Goal: Task Accomplishment & Management: Manage account settings

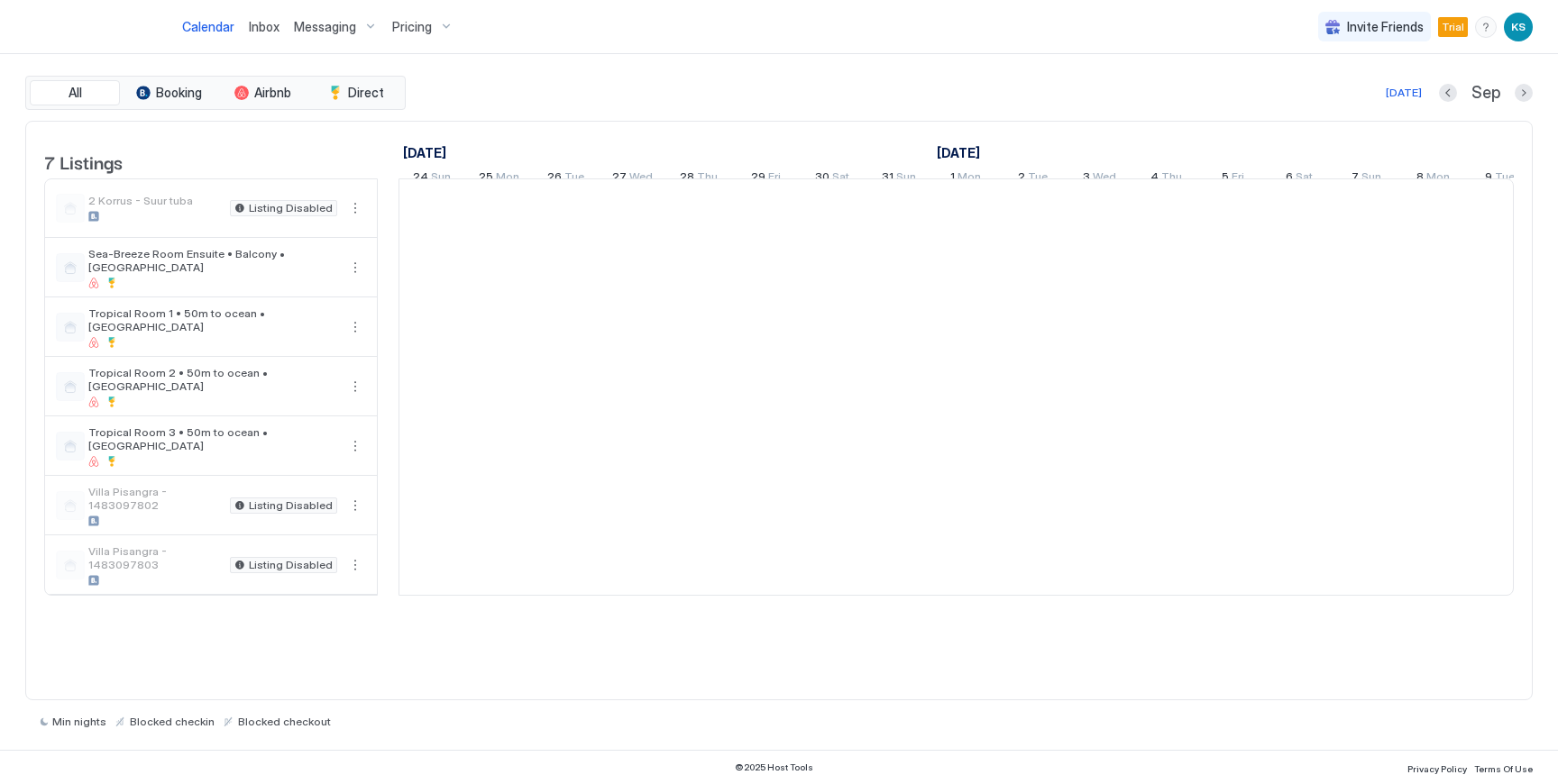
scroll to position [0, 1001]
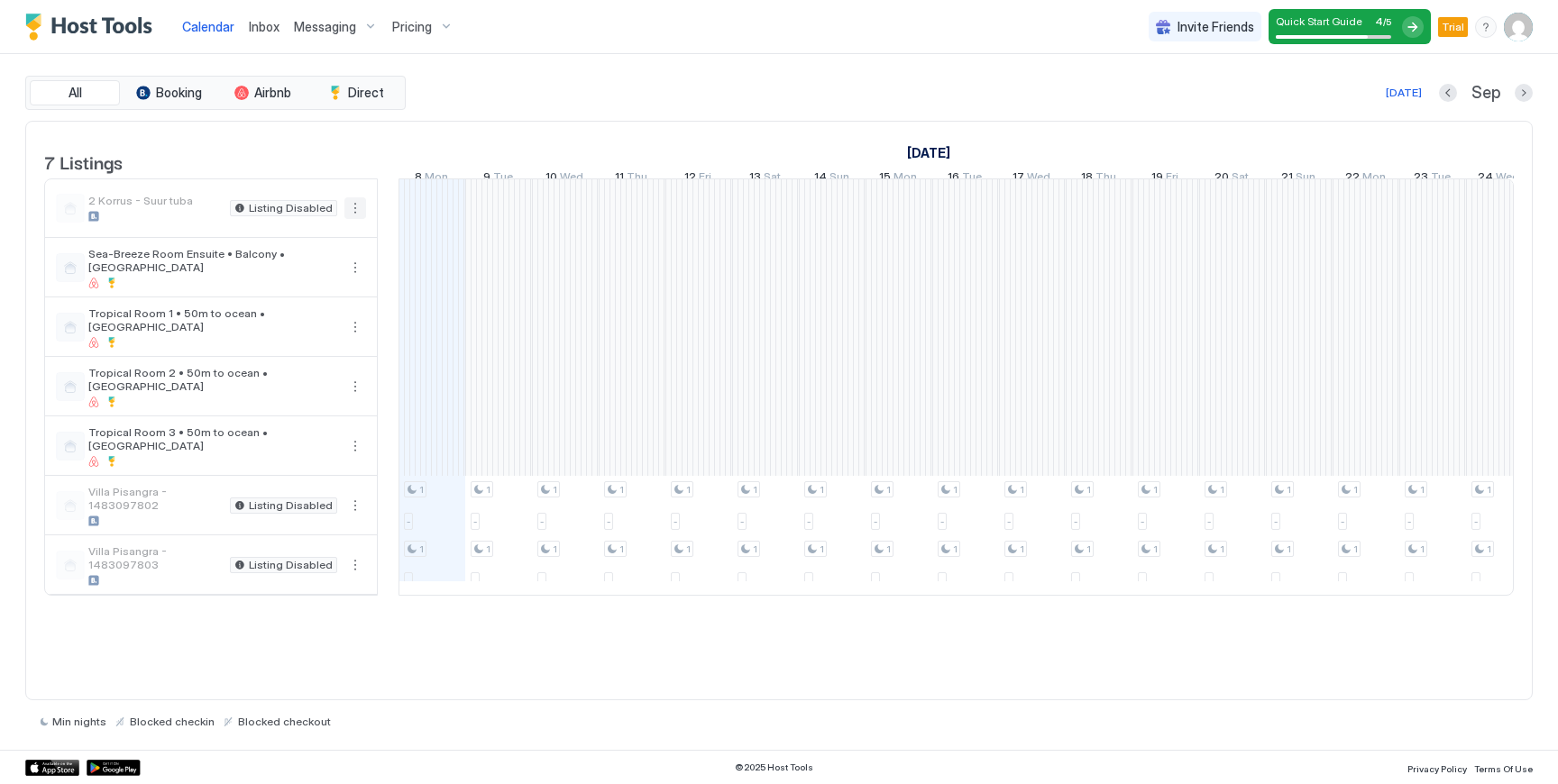
click at [356, 219] on button "More options" at bounding box center [355, 208] width 22 height 22
click at [321, 304] on span "Listing Settings" at bounding box center [324, 304] width 81 height 14
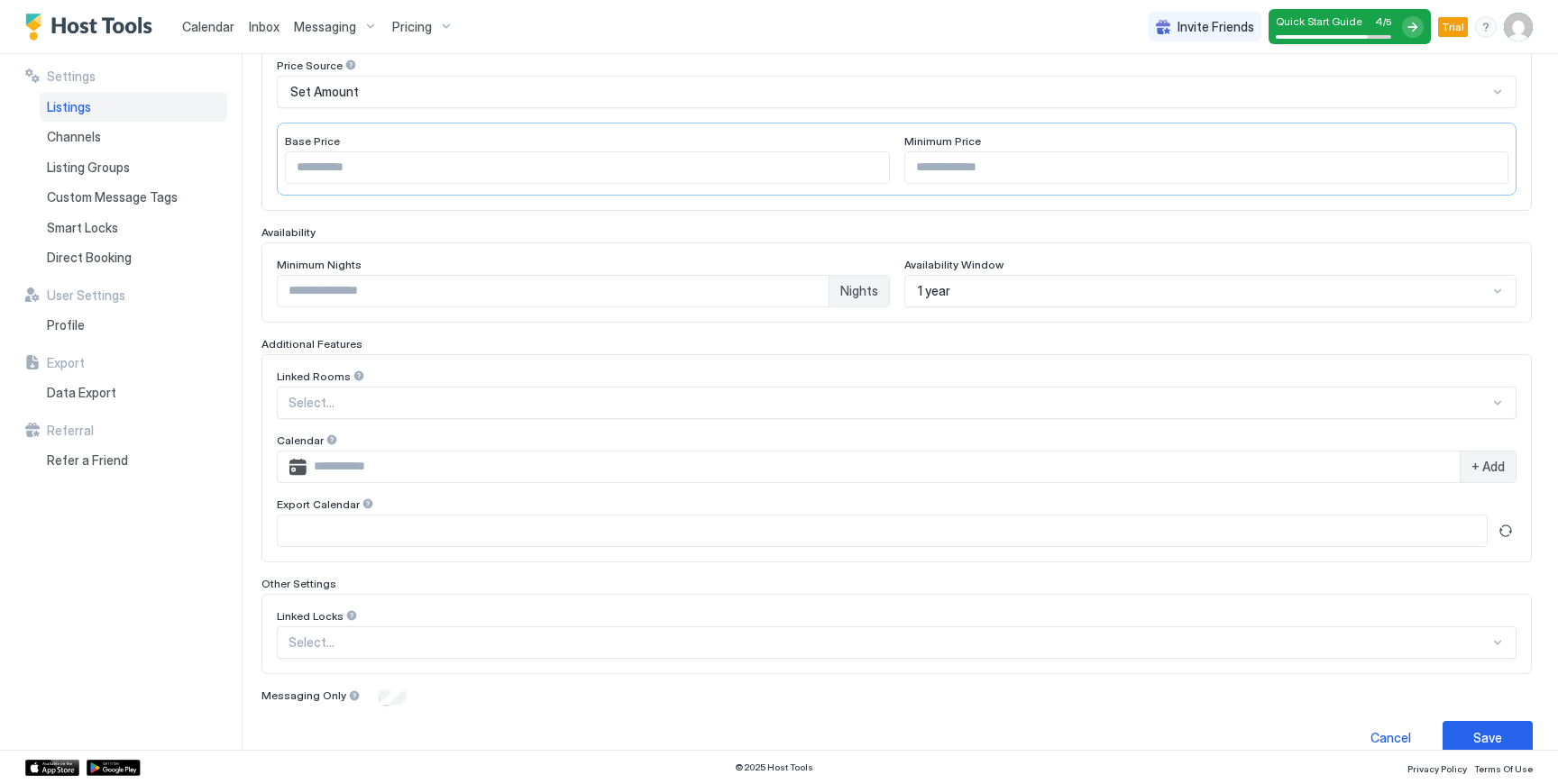
scroll to position [344, 0]
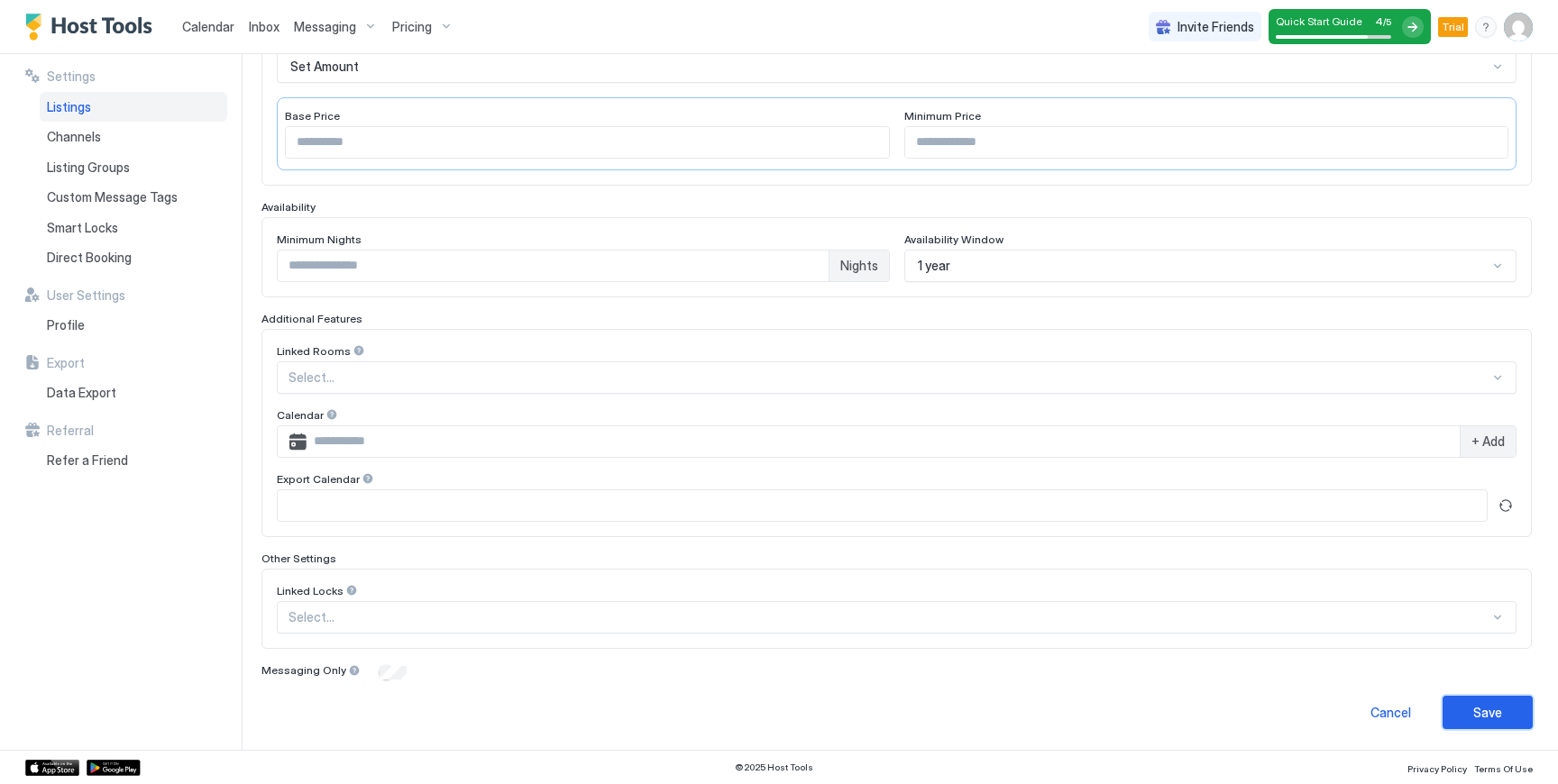
click at [1478, 718] on div "Save" at bounding box center [1486, 711] width 28 height 19
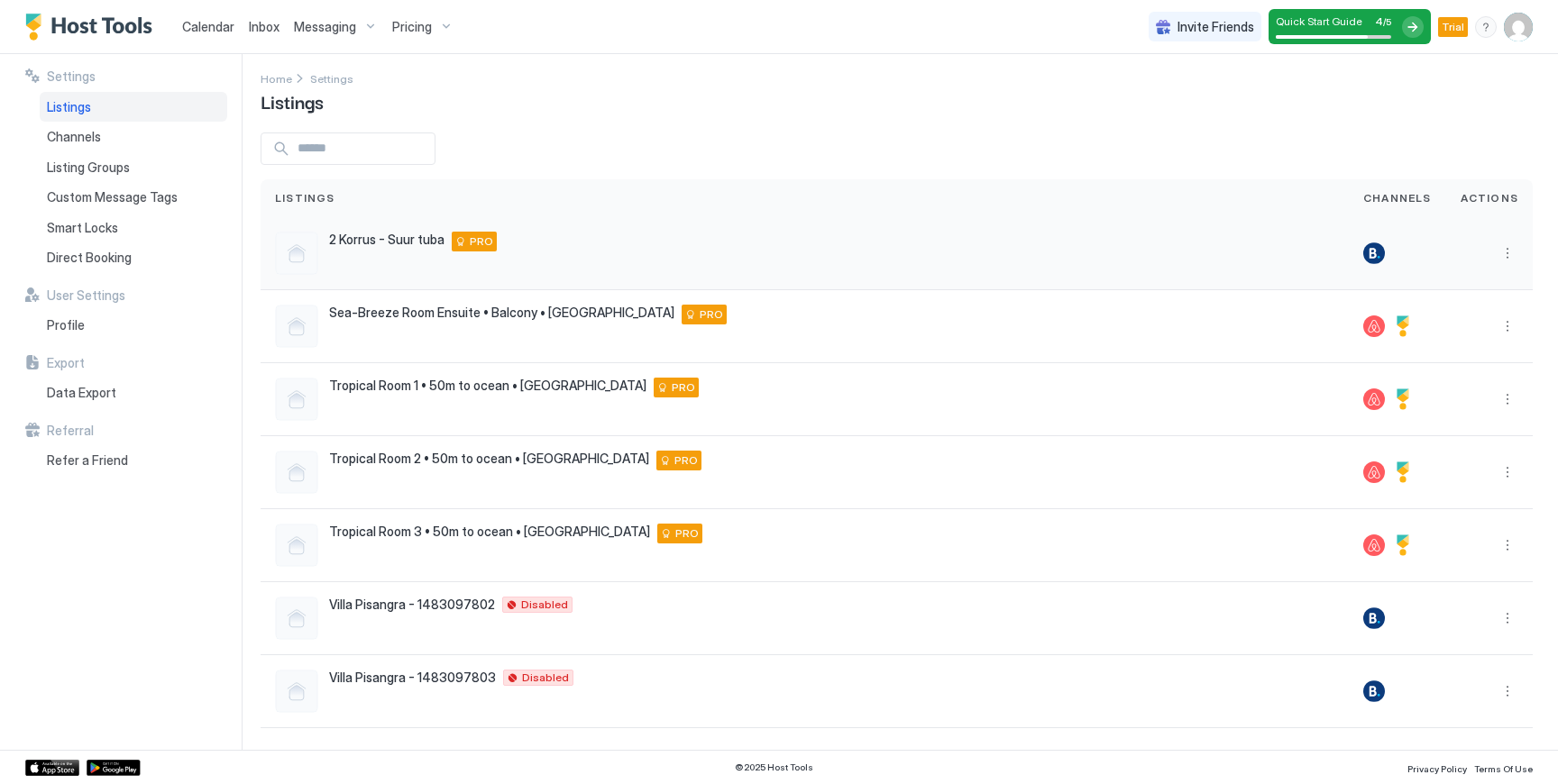
click at [1364, 252] on div at bounding box center [1373, 253] width 22 height 22
click at [1394, 324] on div at bounding box center [1403, 326] width 22 height 22
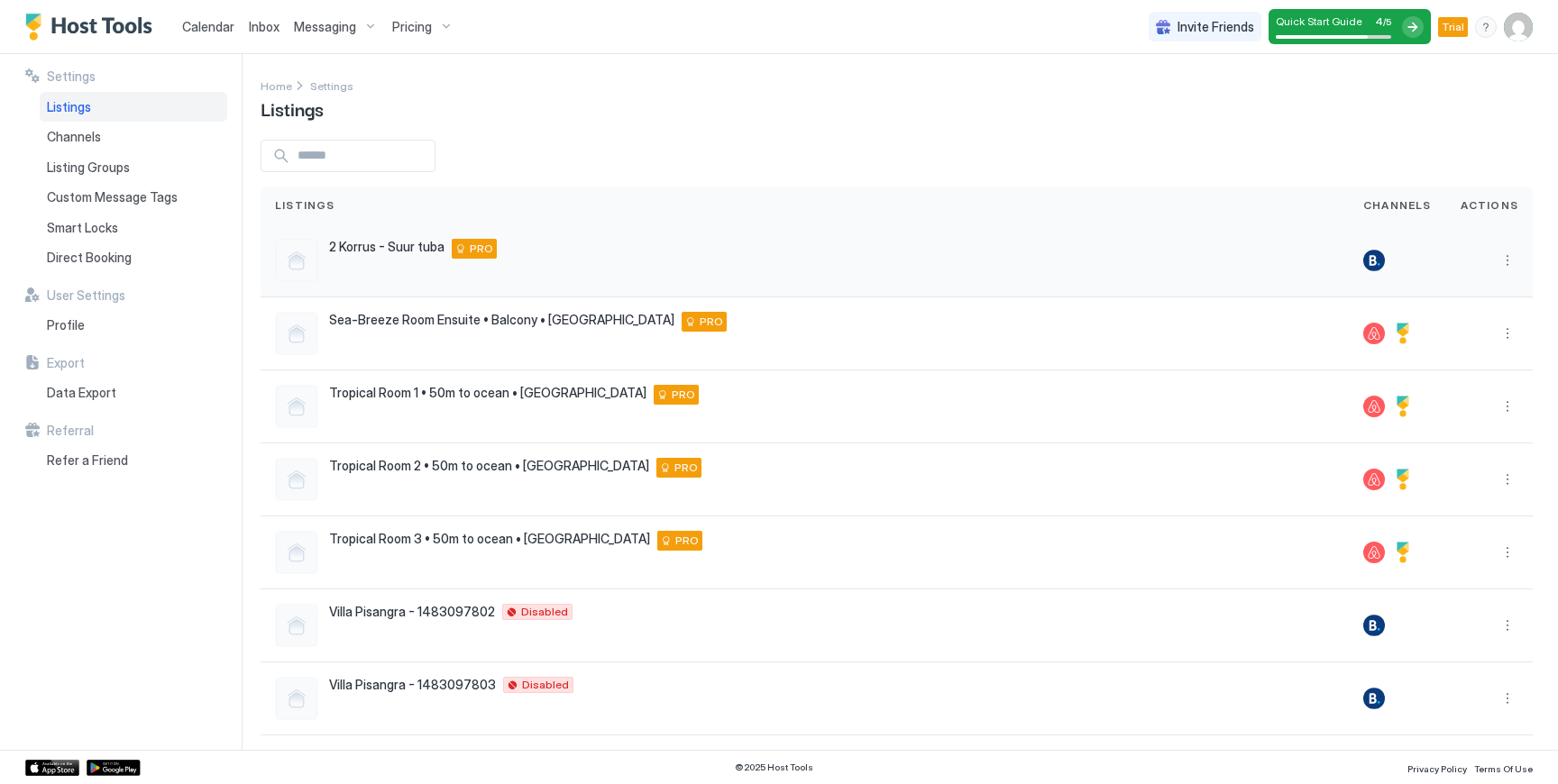
click at [1363, 253] on div at bounding box center [1373, 260] width 22 height 22
click at [1496, 265] on button "More options" at bounding box center [1507, 260] width 22 height 22
click at [1457, 349] on div "Listing Settings" at bounding box center [1452, 343] width 115 height 28
click at [1443, 343] on span "Listing Settings" at bounding box center [1463, 343] width 81 height 14
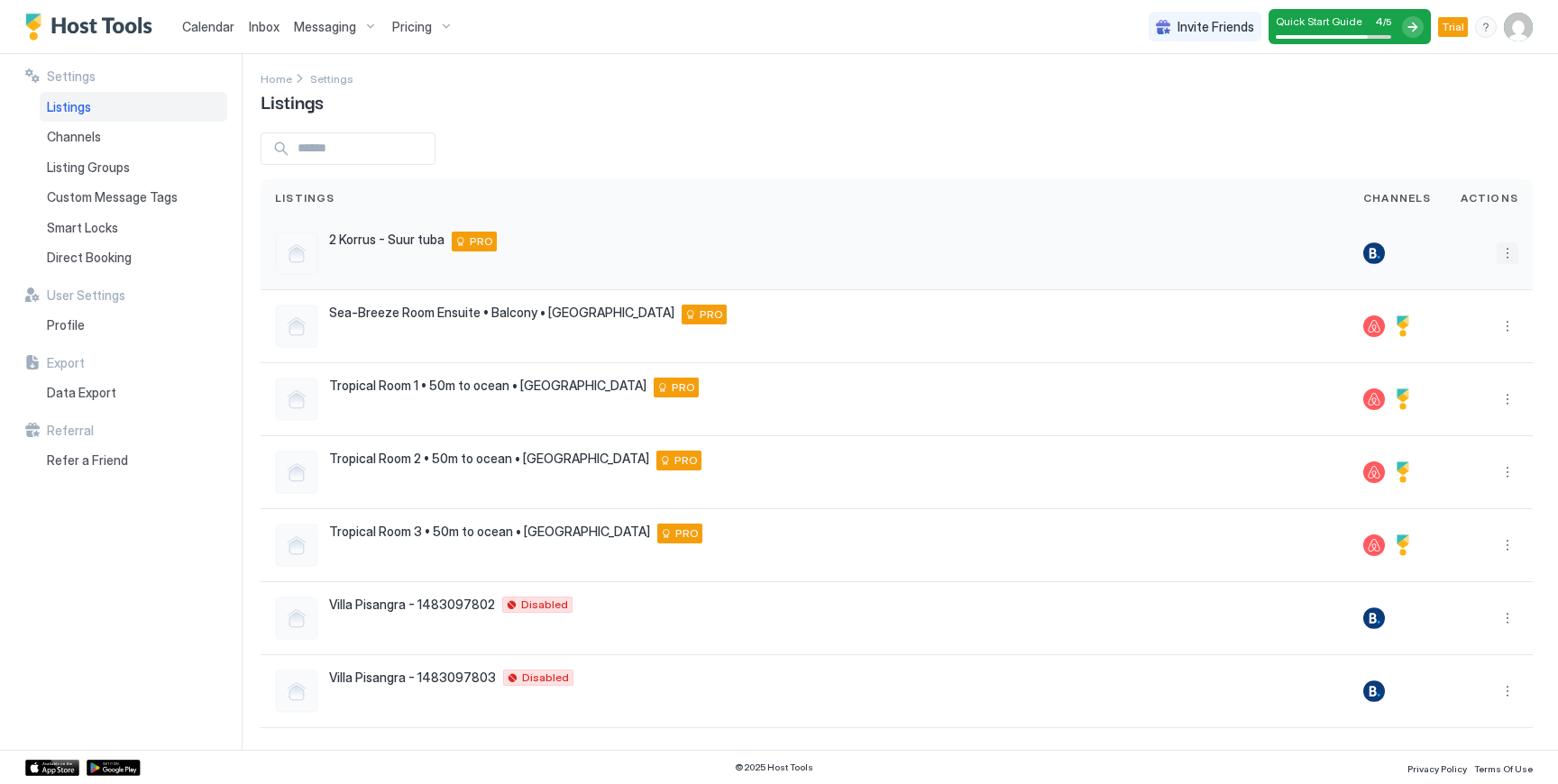
click at [1496, 257] on button "More options" at bounding box center [1507, 253] width 22 height 22
click at [1212, 130] on div at bounding box center [779, 392] width 1558 height 784
click at [131, 207] on div "Custom Message Tags" at bounding box center [133, 196] width 188 height 30
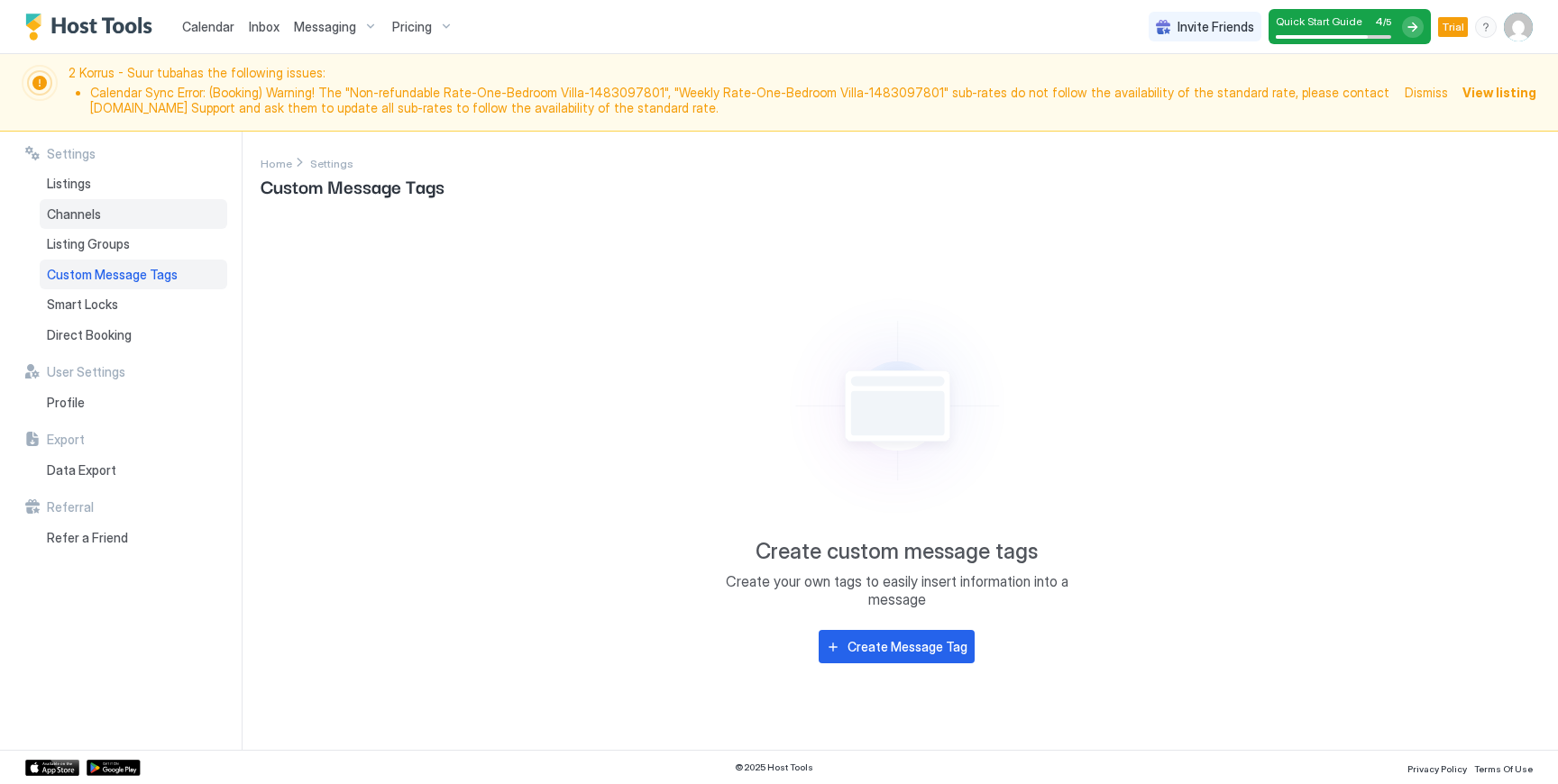
click at [116, 215] on div "Channels" at bounding box center [133, 214] width 188 height 30
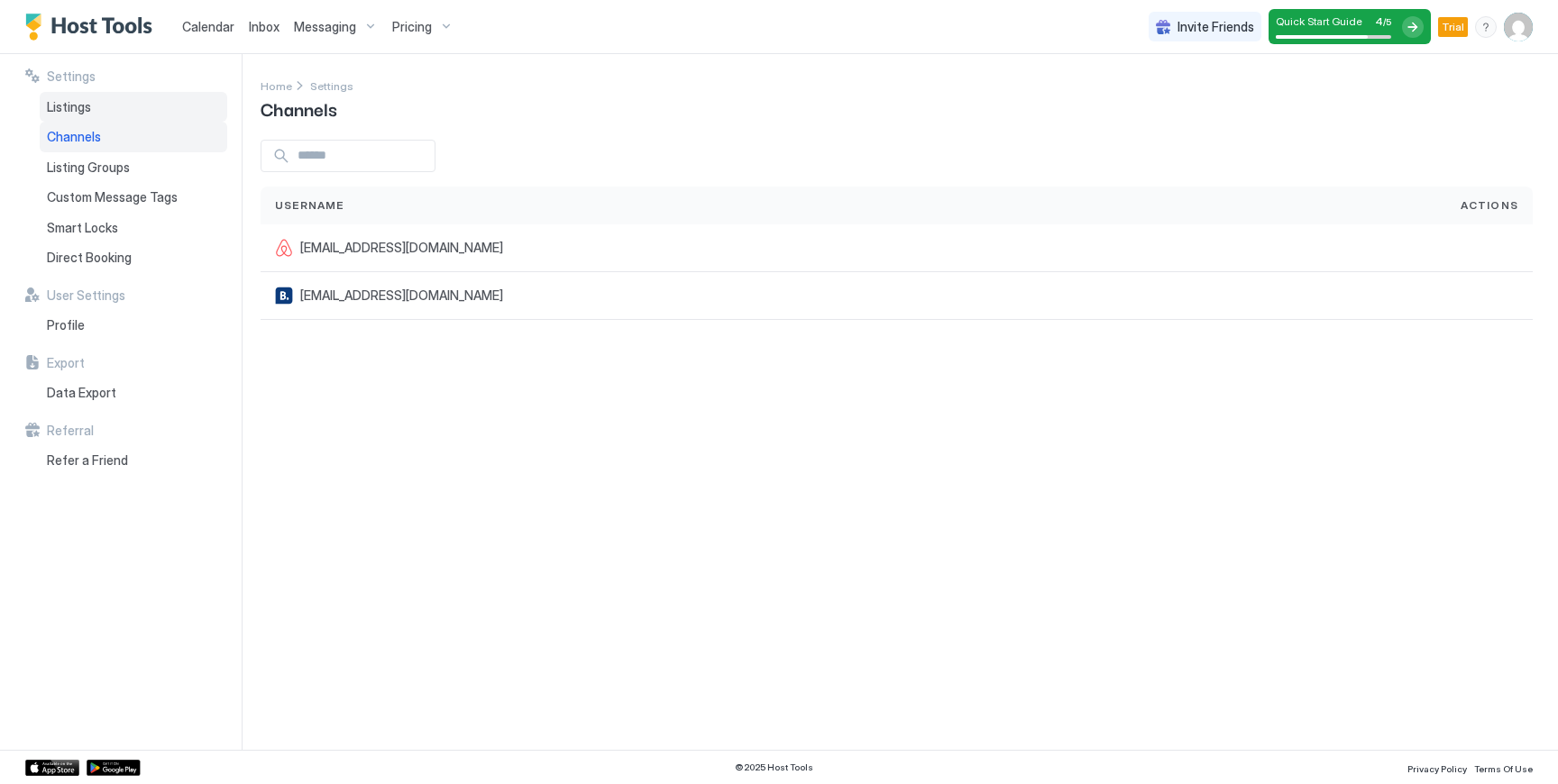
click at [115, 111] on div "Listings" at bounding box center [133, 107] width 188 height 30
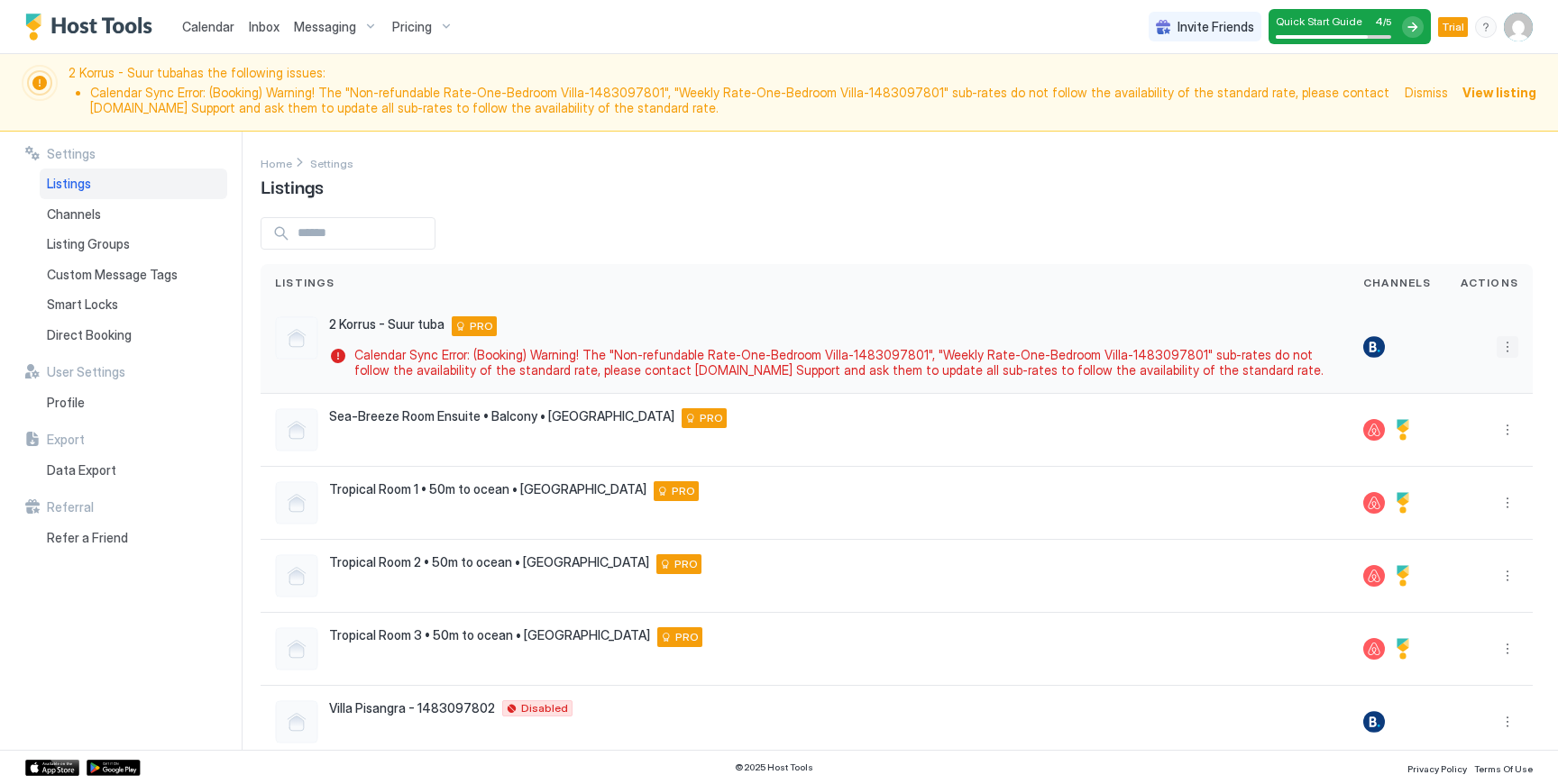
click at [1496, 343] on button "More options" at bounding box center [1507, 346] width 22 height 22
click at [1434, 440] on div "Listing Settings" at bounding box center [1452, 430] width 115 height 28
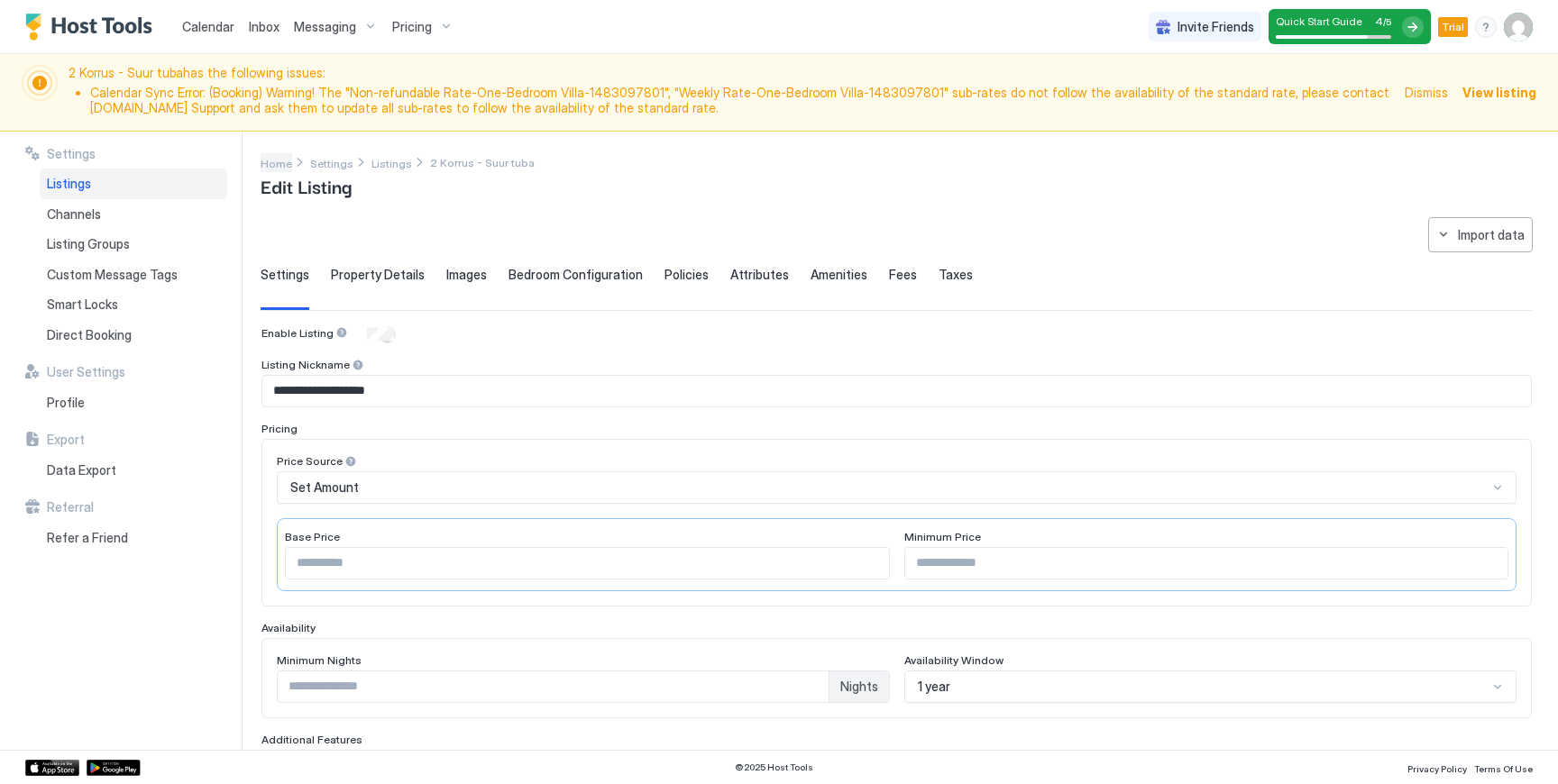
click at [275, 157] on span "Home" at bounding box center [276, 164] width 31 height 14
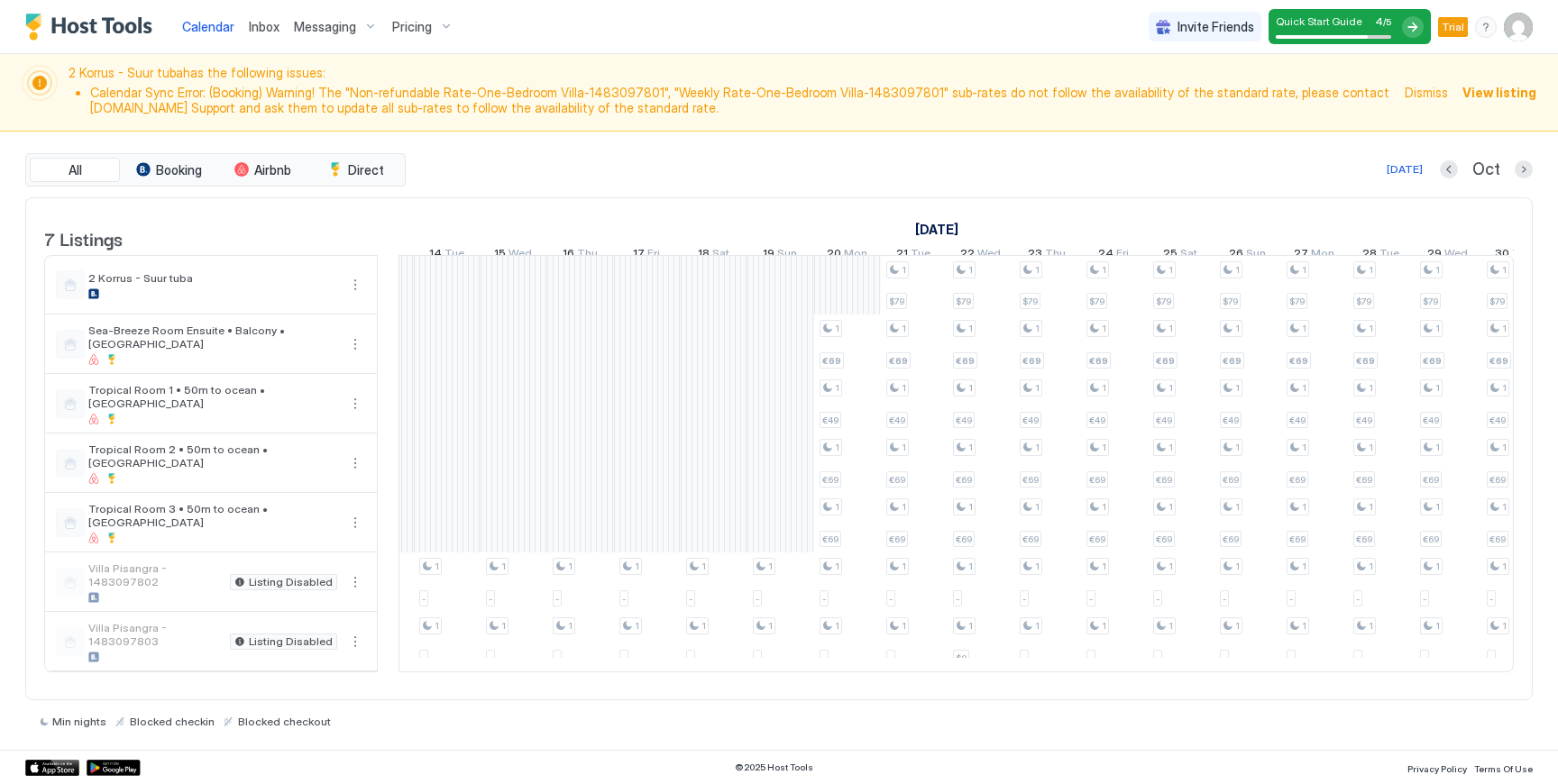
click at [234, 25] on div "Calendar" at bounding box center [208, 26] width 67 height 33
click at [352, 290] on button "More options" at bounding box center [355, 285] width 22 height 22
click at [341, 380] on span "Listing Settings" at bounding box center [324, 382] width 81 height 14
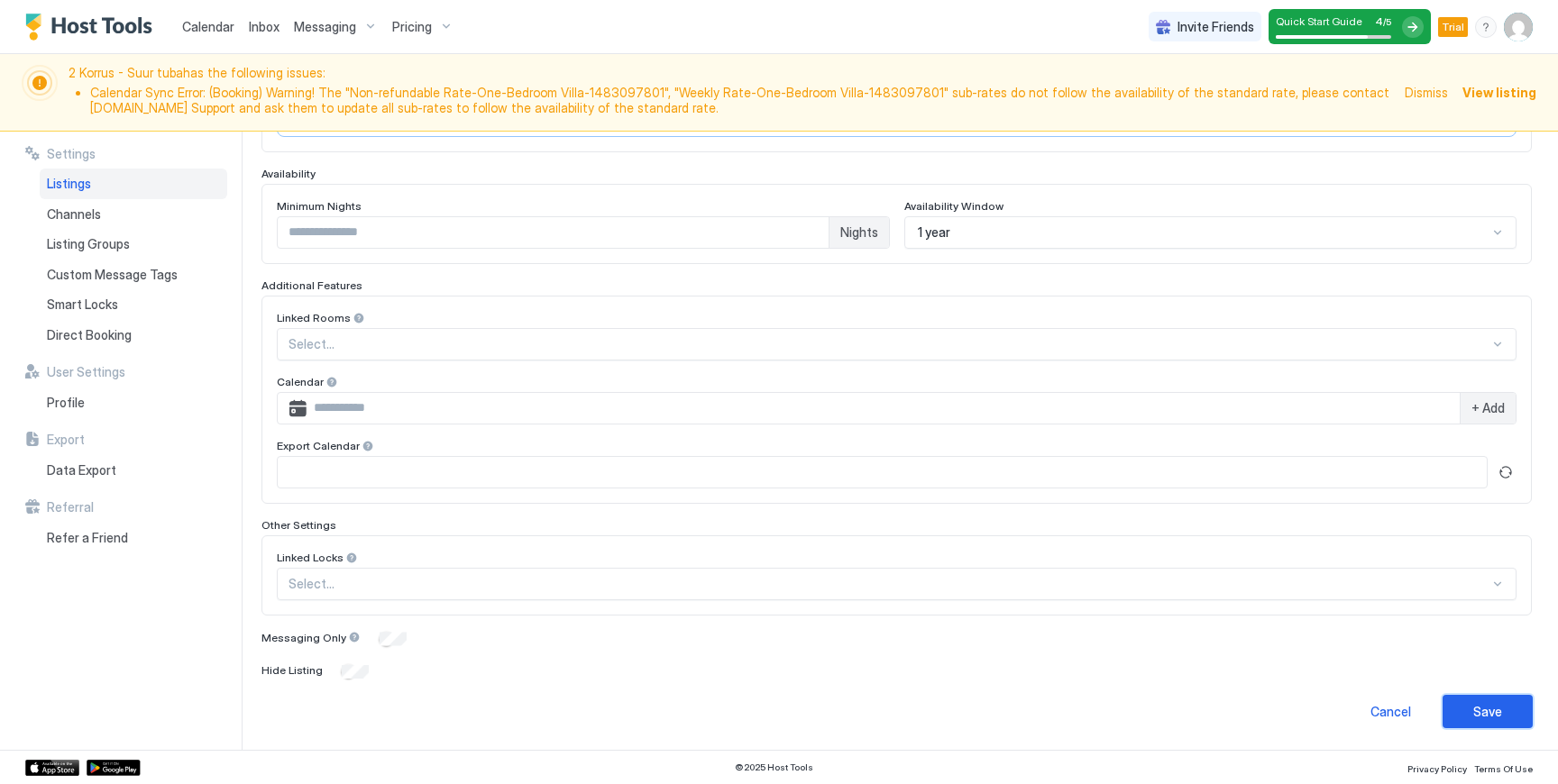
click at [1488, 705] on button "Save" at bounding box center [1487, 711] width 90 height 33
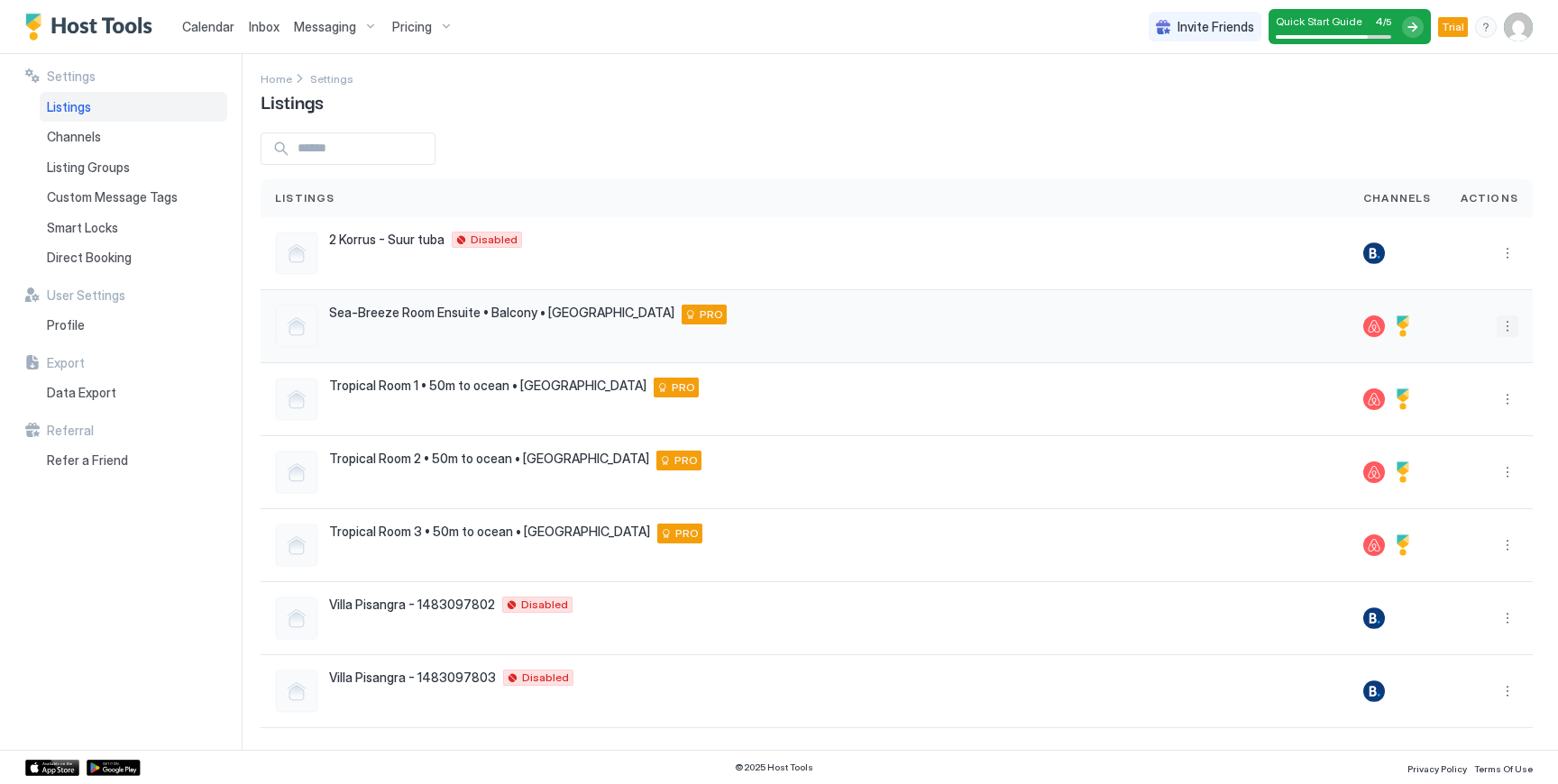
click at [1496, 323] on button "More options" at bounding box center [1507, 326] width 22 height 22
click at [1463, 410] on span "Listing Settings" at bounding box center [1463, 409] width 81 height 14
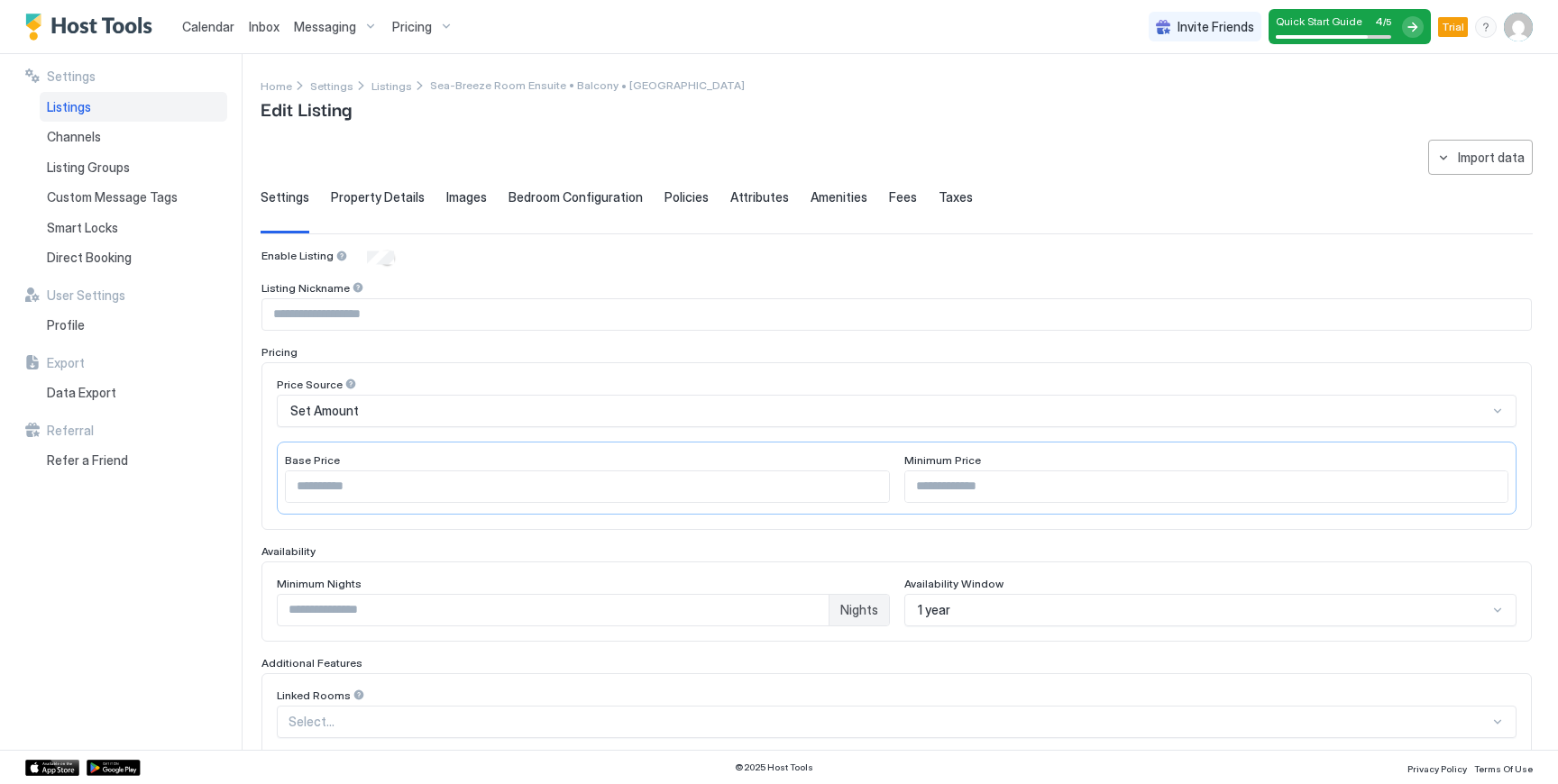
click at [137, 109] on div "Listings" at bounding box center [133, 107] width 188 height 30
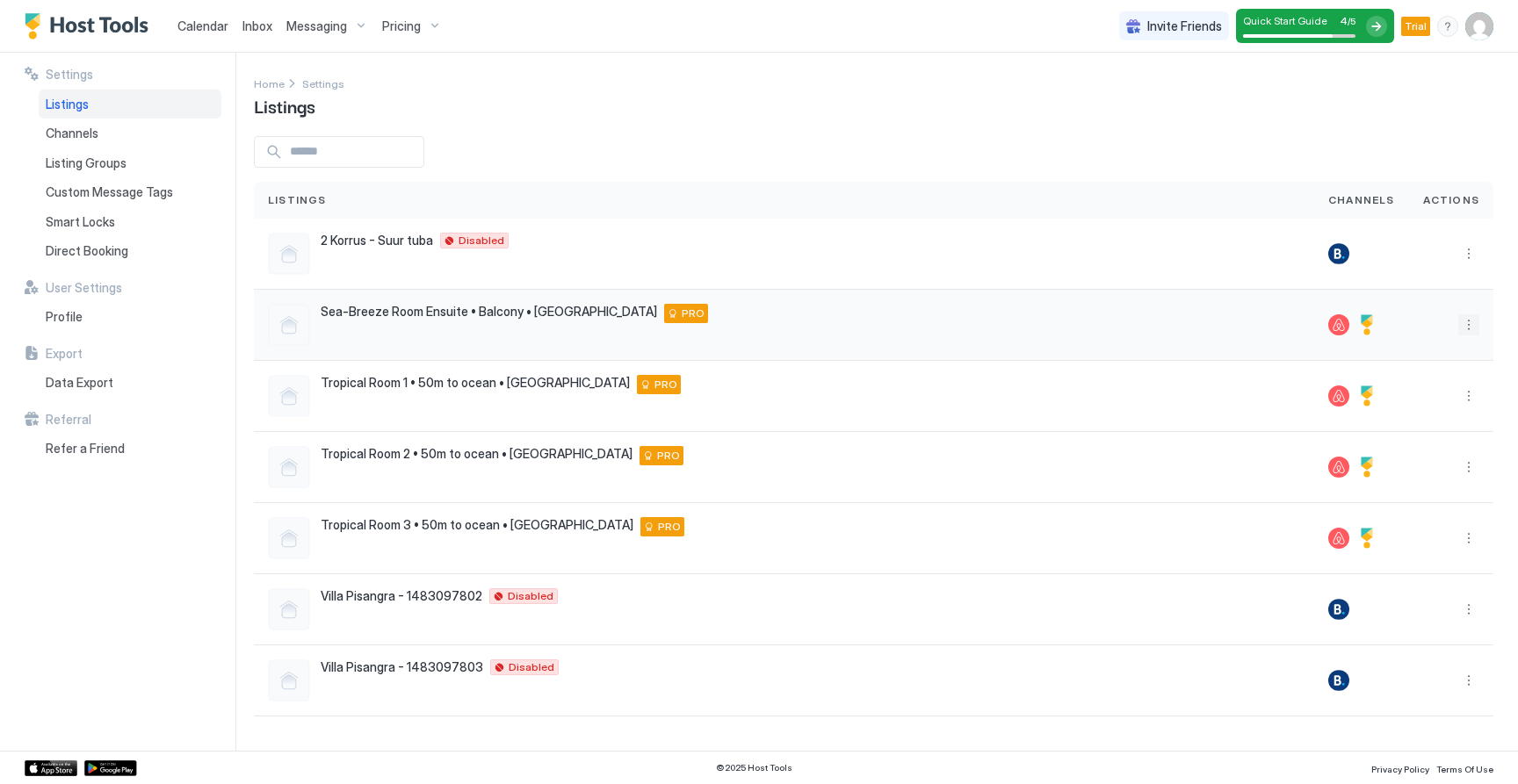
click at [1466, 326] on button "More options" at bounding box center [1468, 325] width 21 height 21
click at [1245, 227] on div at bounding box center [759, 392] width 1518 height 784
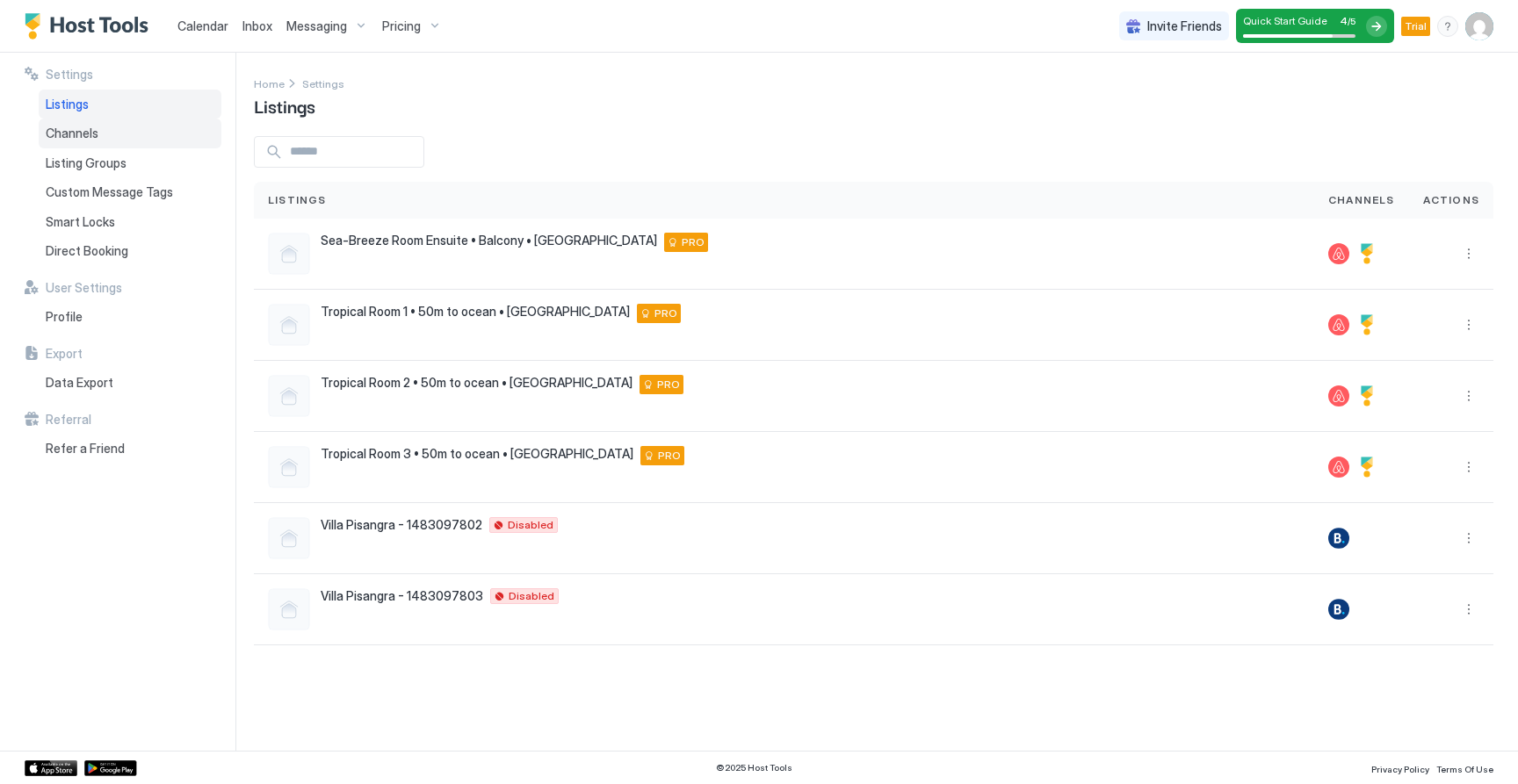
click at [102, 137] on div "Channels" at bounding box center [129, 133] width 183 height 30
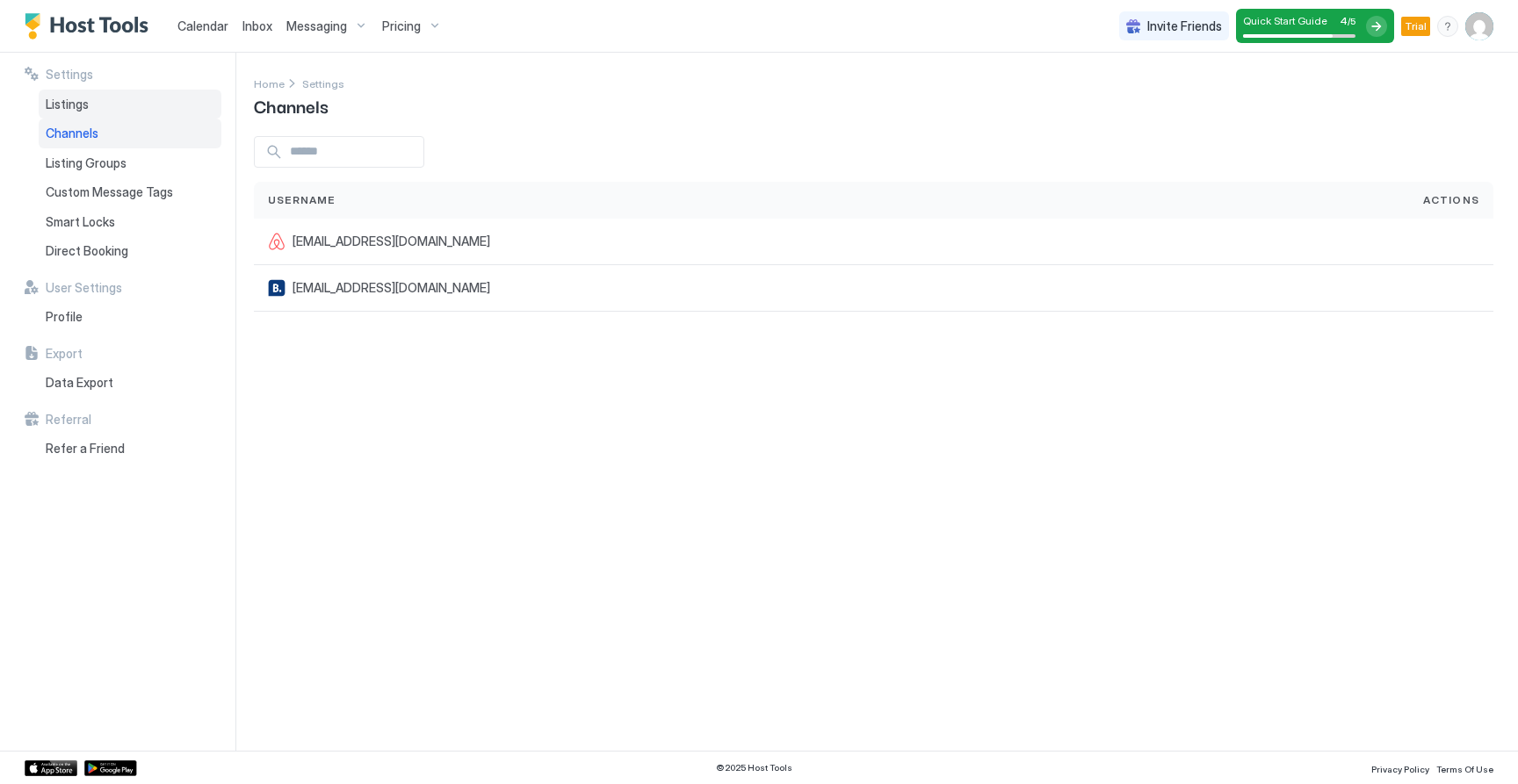
click at [114, 104] on div "Listings" at bounding box center [129, 104] width 183 height 30
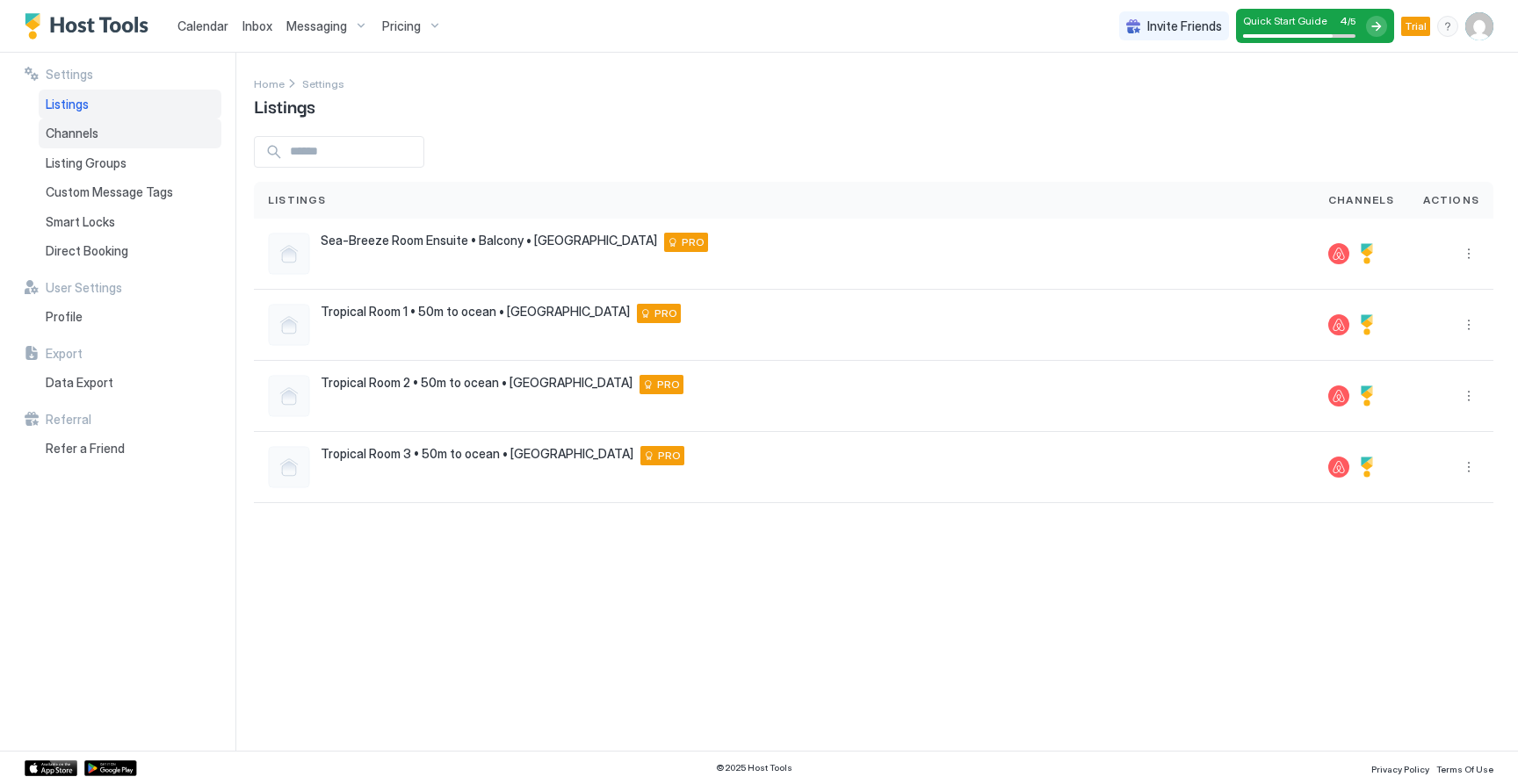
click at [116, 133] on div "Channels" at bounding box center [129, 133] width 183 height 30
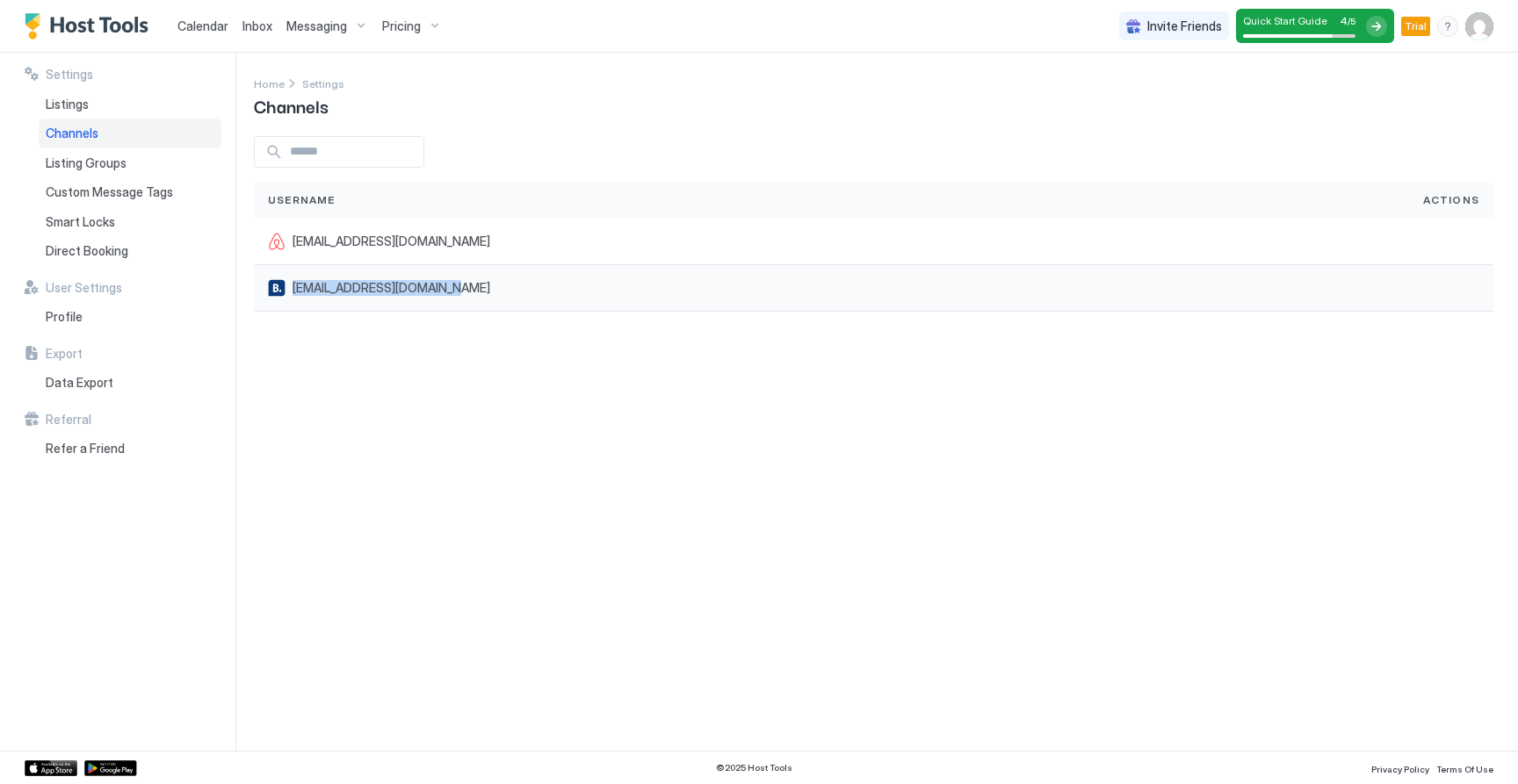
drag, startPoint x: 270, startPoint y: 286, endPoint x: 448, endPoint y: 284, distance: 178.0
click at [448, 284] on div "[EMAIL_ADDRESS][DOMAIN_NAME]" at bounding box center [831, 288] width 1127 height 17
click at [984, 142] on div at bounding box center [873, 151] width 1240 height 32
